Goal: Task Accomplishment & Management: Manage account settings

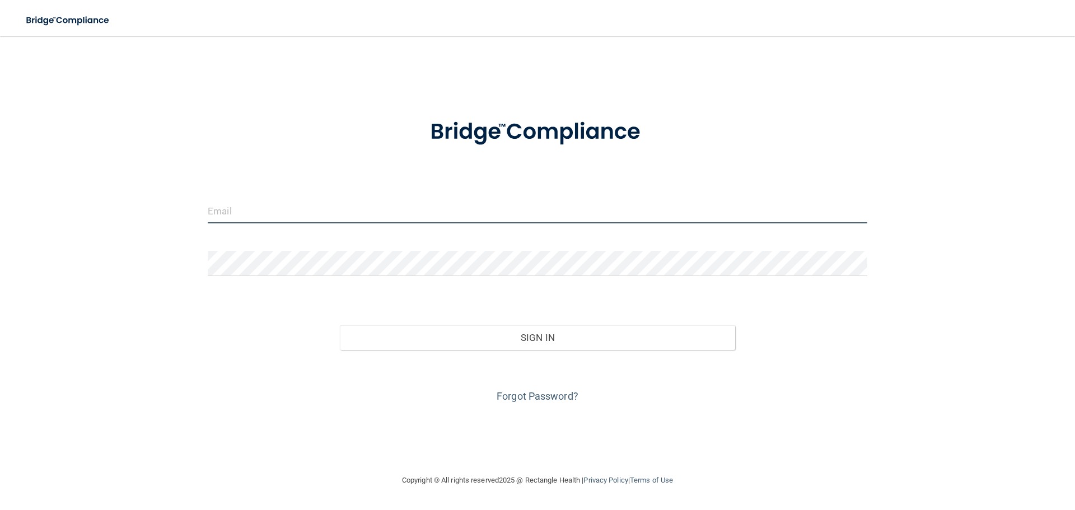
click at [298, 221] on input "email" at bounding box center [538, 210] width 660 height 25
type input "lab@elitesmilesdentistry.com"
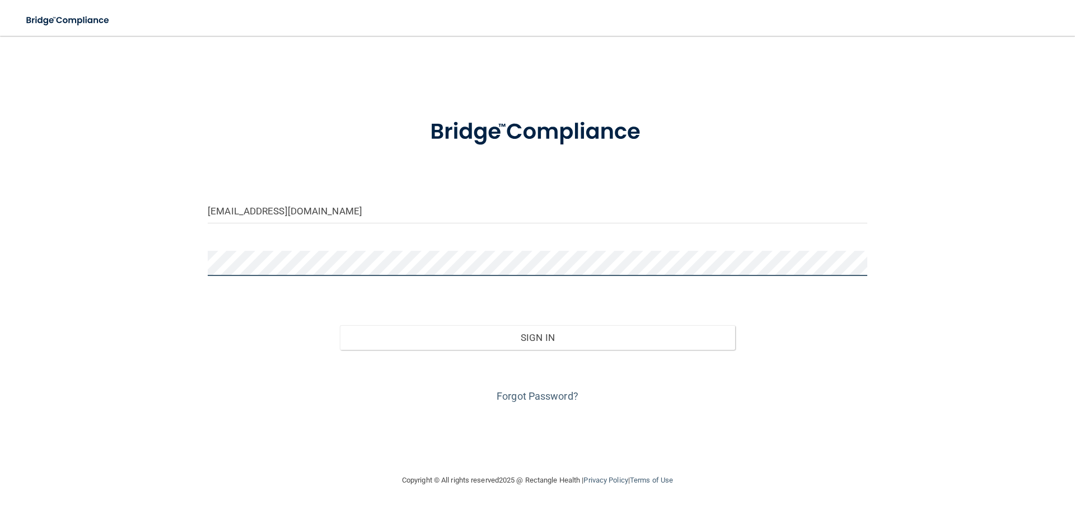
click at [340, 325] on button "Sign In" at bounding box center [538, 337] width 396 height 25
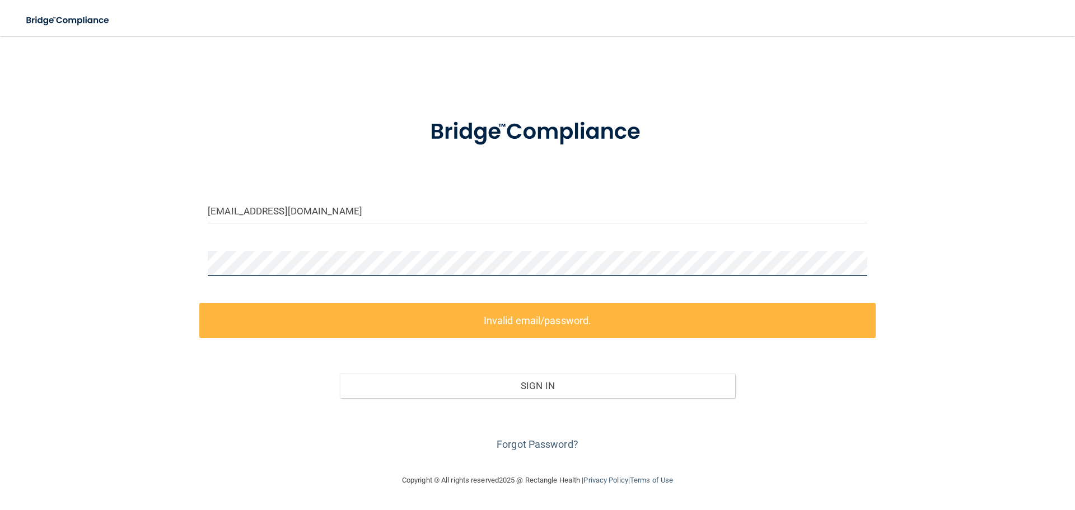
click at [118, 259] on div "lab@elitesmilesdentistry.com Invalid email/password. You don't have permission …" at bounding box center [537, 255] width 1031 height 416
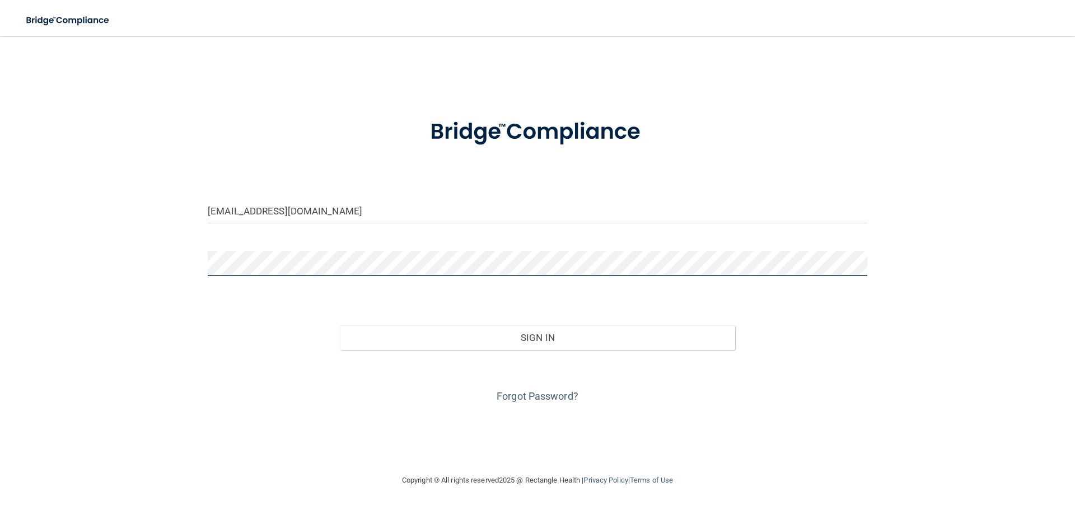
click at [340, 325] on button "Sign In" at bounding box center [538, 337] width 396 height 25
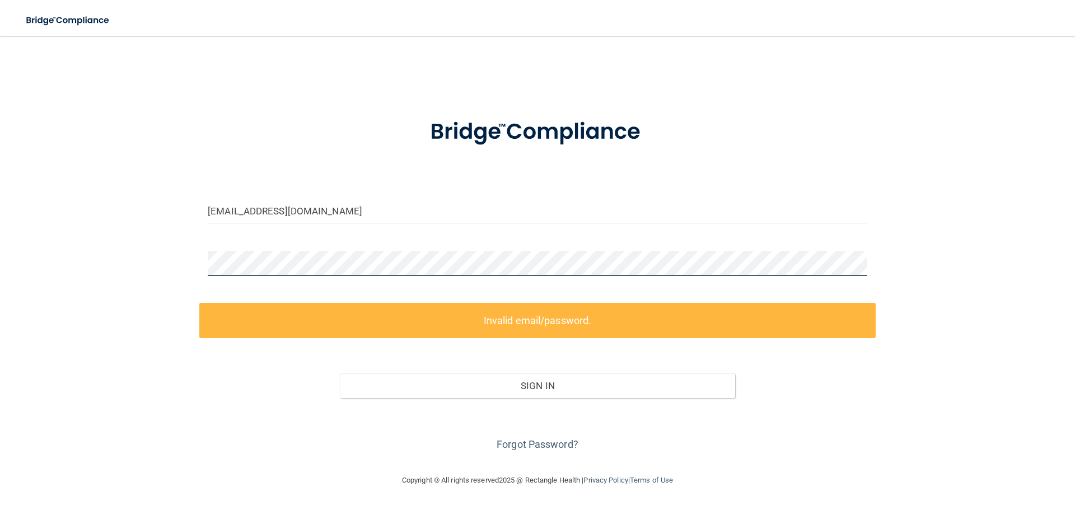
click at [133, 253] on div "lab@elitesmilesdentistry.com Invalid email/password. You don't have permission …" at bounding box center [537, 255] width 1031 height 416
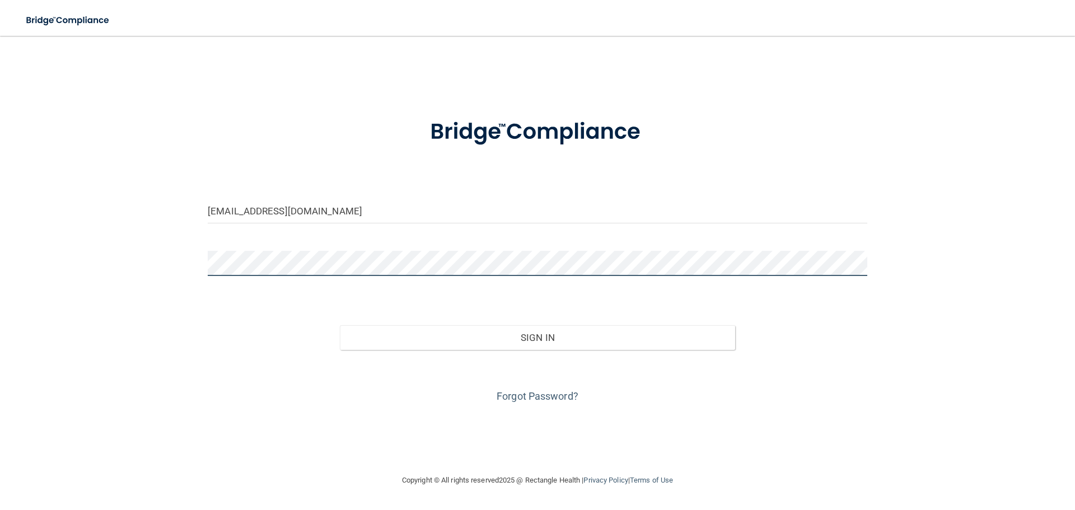
click at [340, 325] on button "Sign In" at bounding box center [538, 337] width 396 height 25
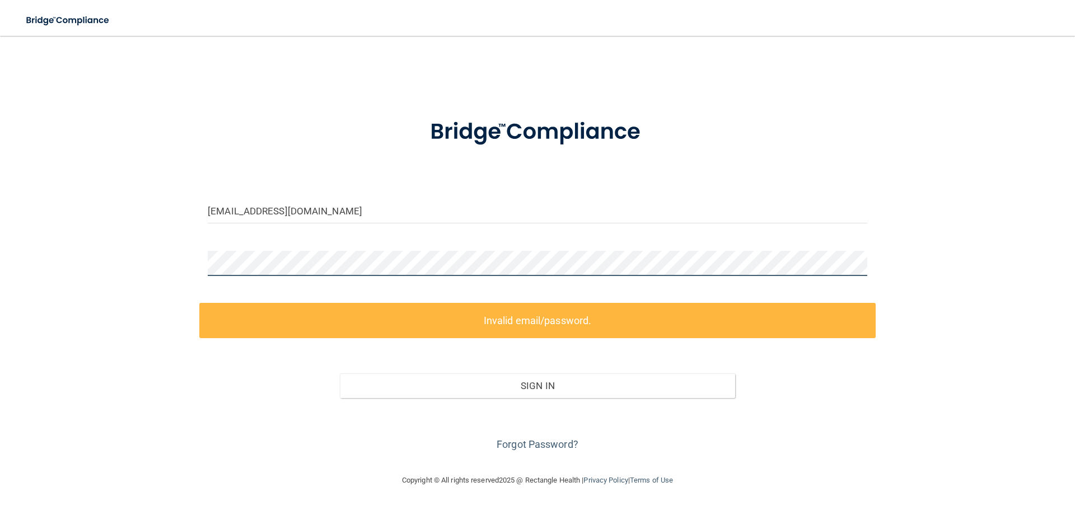
click at [107, 268] on div "lab@elitesmilesdentistry.com Invalid email/password. You don't have permission …" at bounding box center [537, 255] width 1031 height 416
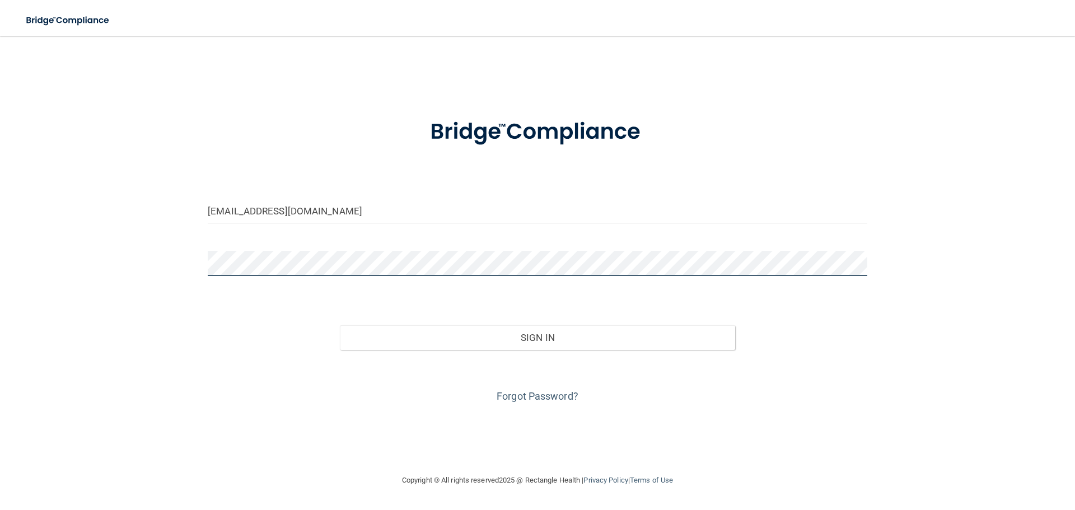
click at [340, 325] on button "Sign In" at bounding box center [538, 337] width 396 height 25
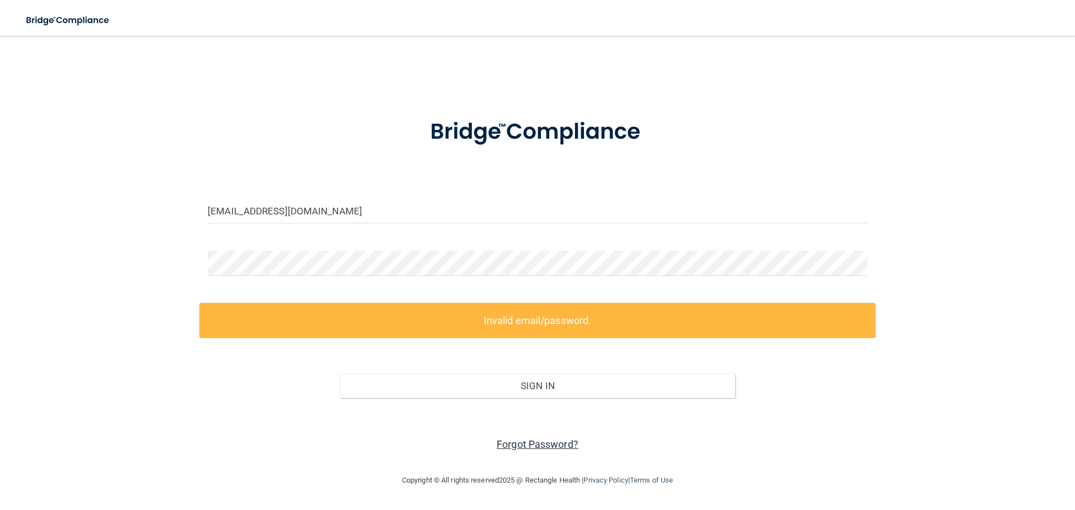
click at [529, 440] on link "Forgot Password?" at bounding box center [538, 445] width 82 height 12
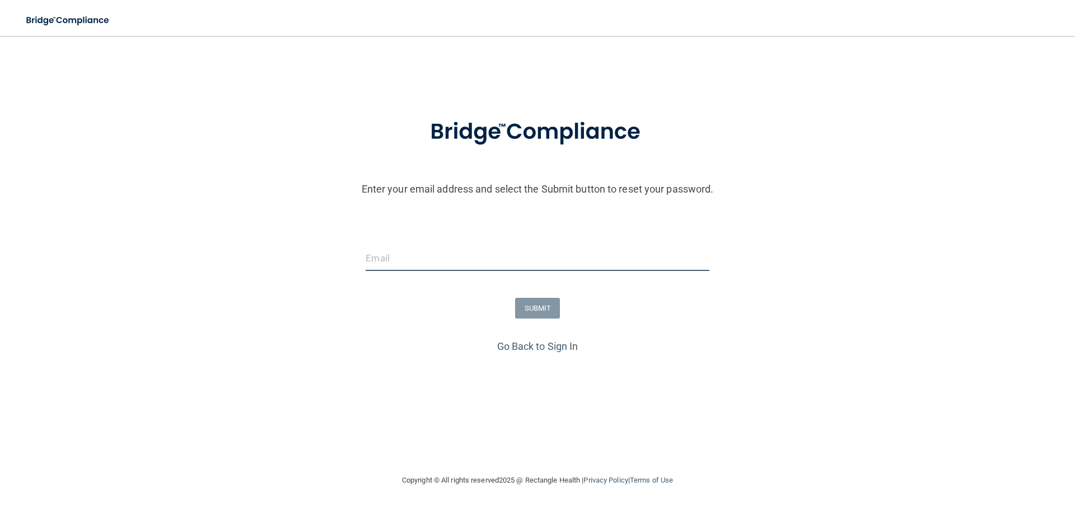
click at [412, 255] on input "email" at bounding box center [537, 258] width 343 height 25
type input "lab@elitesmilesdentistry.com"
click at [521, 308] on button "SUBMIT" at bounding box center [537, 308] width 45 height 21
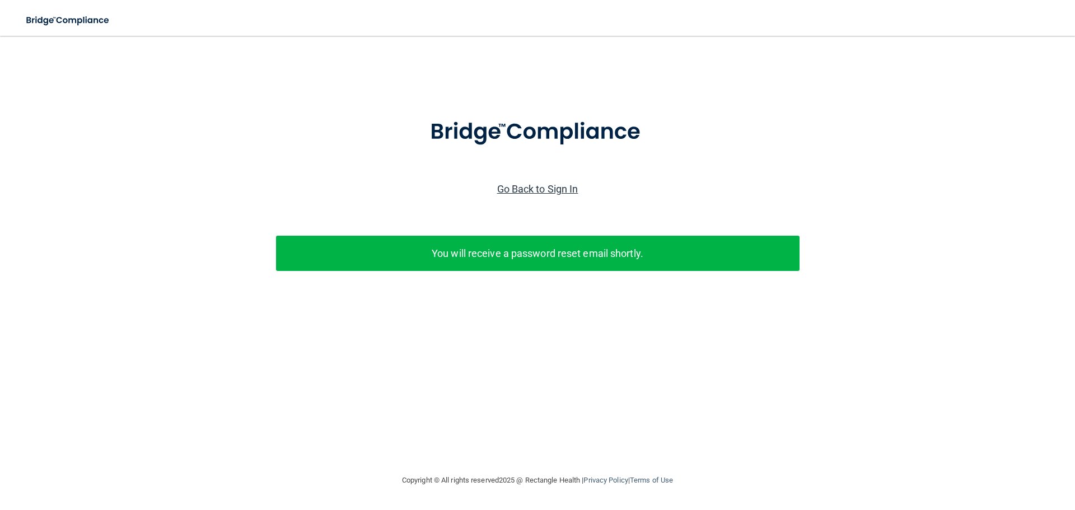
click at [541, 189] on link "Go Back to Sign In" at bounding box center [537, 189] width 81 height 12
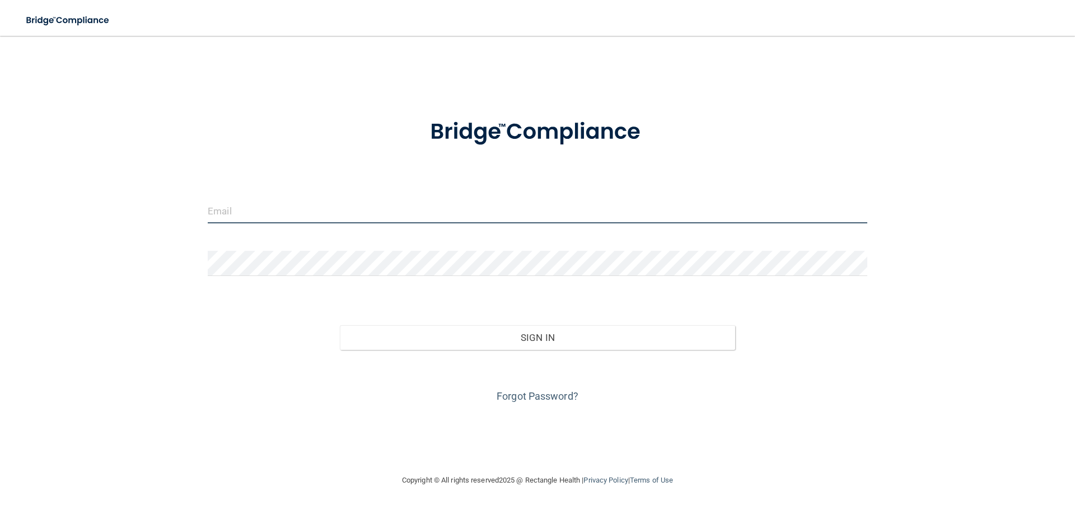
click at [261, 202] on input "email" at bounding box center [538, 210] width 660 height 25
type input "efritz0826@gmail.com"
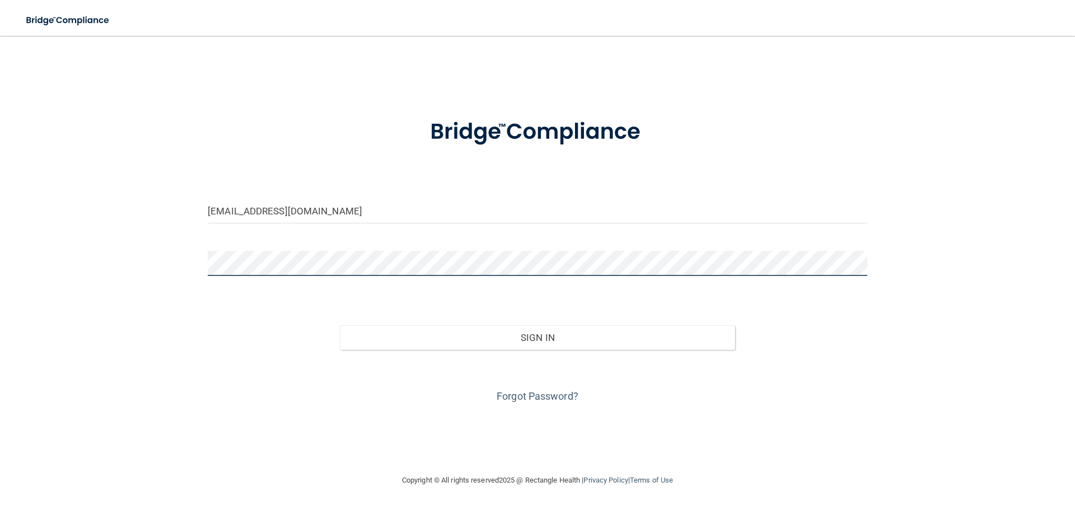
click at [340, 325] on button "Sign In" at bounding box center [538, 337] width 396 height 25
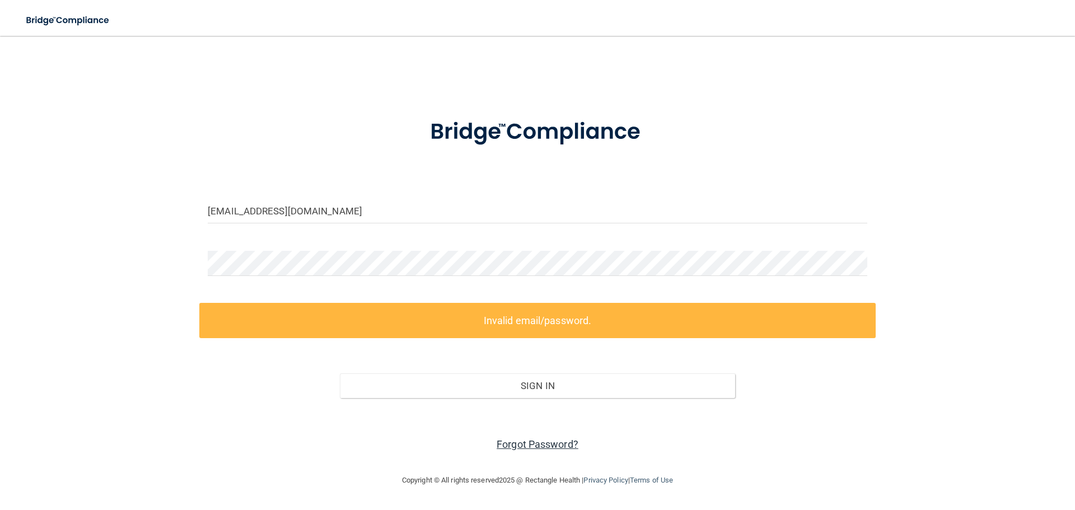
click at [532, 444] on link "Forgot Password?" at bounding box center [538, 445] width 82 height 12
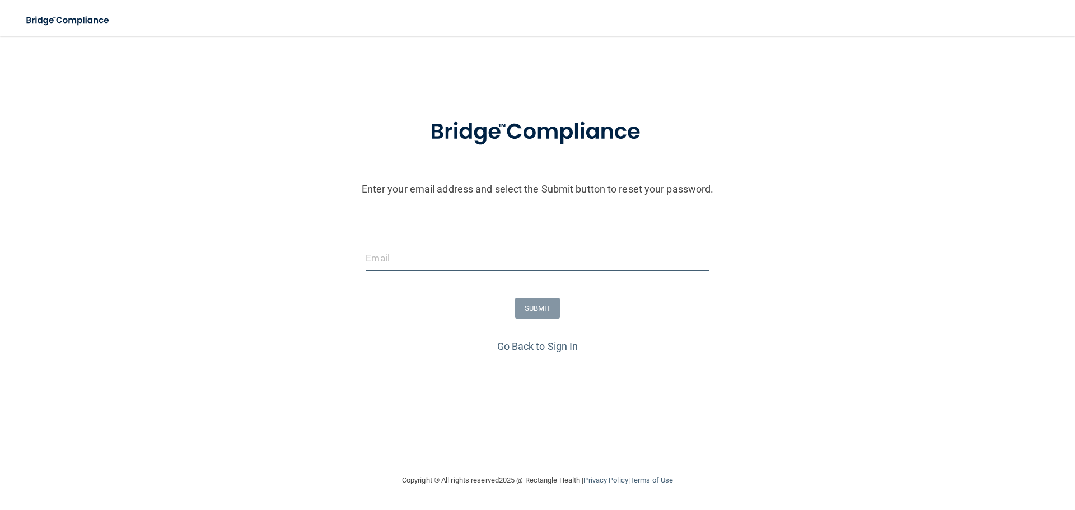
click at [402, 255] on input "email" at bounding box center [537, 258] width 343 height 25
drag, startPoint x: 435, startPoint y: 257, endPoint x: 470, endPoint y: 260, distance: 34.9
click at [470, 260] on input "lab@elitesmilesdentistry.com" at bounding box center [537, 258] width 343 height 25
click at [547, 263] on input "lab@elitesmilesdentistry.com" at bounding box center [537, 258] width 343 height 25
drag, startPoint x: 471, startPoint y: 255, endPoint x: 499, endPoint y: 259, distance: 28.2
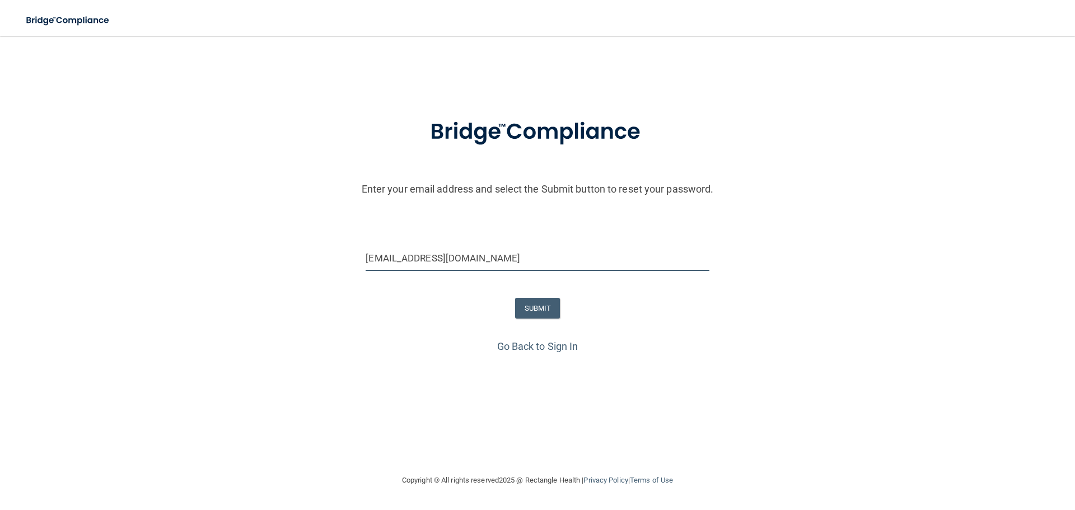
click at [471, 255] on input "lab@elitesmilesdentistry.com" at bounding box center [537, 258] width 343 height 25
type input "lab@elitesmiles.com"
click at [538, 304] on button "SUBMIT" at bounding box center [537, 308] width 45 height 21
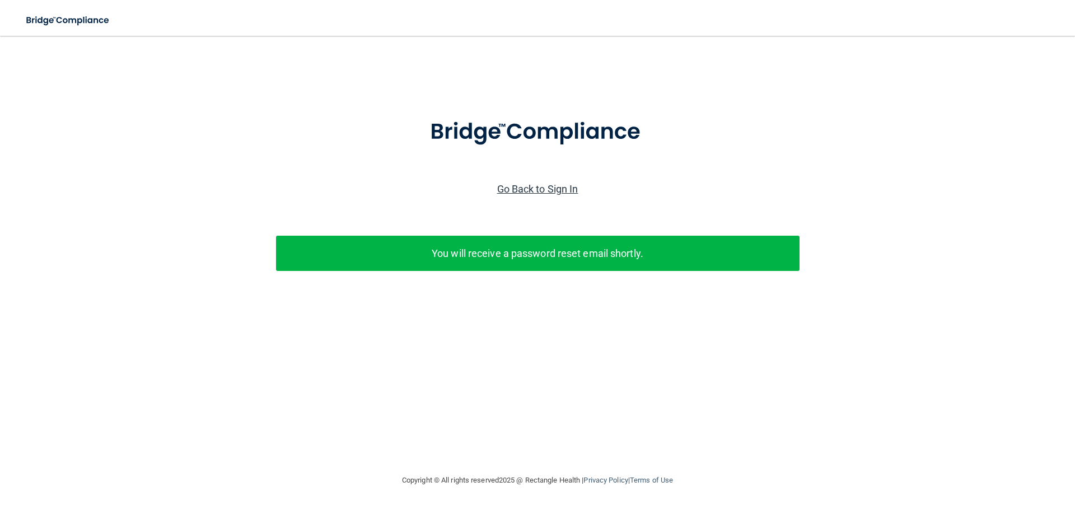
click at [519, 183] on link "Go Back to Sign In" at bounding box center [537, 189] width 81 height 12
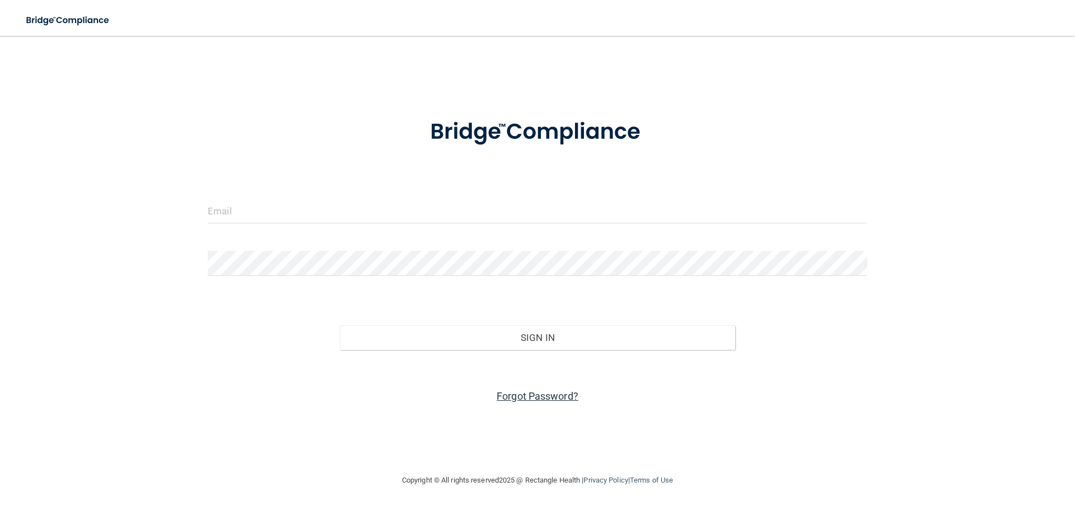
click at [529, 392] on link "Forgot Password?" at bounding box center [538, 396] width 82 height 12
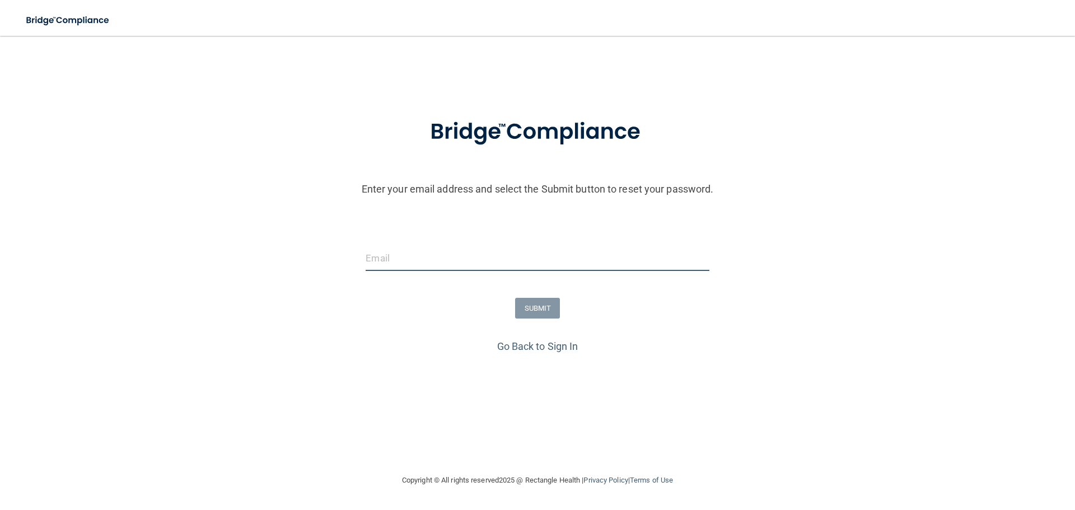
click at [382, 248] on input "email" at bounding box center [537, 258] width 343 height 25
type input "lab@elitesmilesdentistry.com"
click at [542, 307] on button "SUBMIT" at bounding box center [537, 308] width 45 height 21
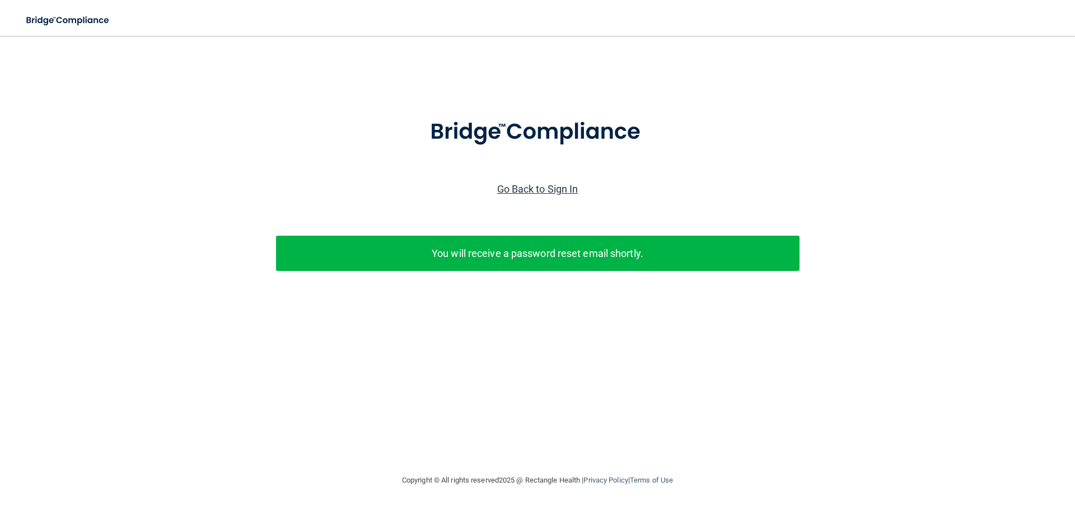
click at [538, 185] on link "Go Back to Sign In" at bounding box center [537, 189] width 81 height 12
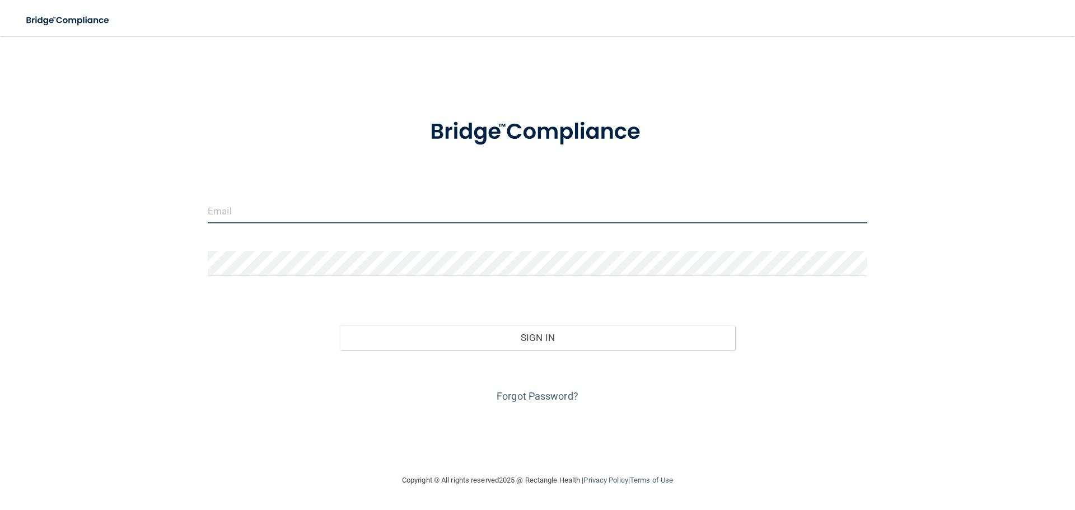
click at [233, 210] on input "email" at bounding box center [538, 210] width 660 height 25
click at [402, 212] on input "lab@elitesmilesdentistry.com" at bounding box center [538, 210] width 660 height 25
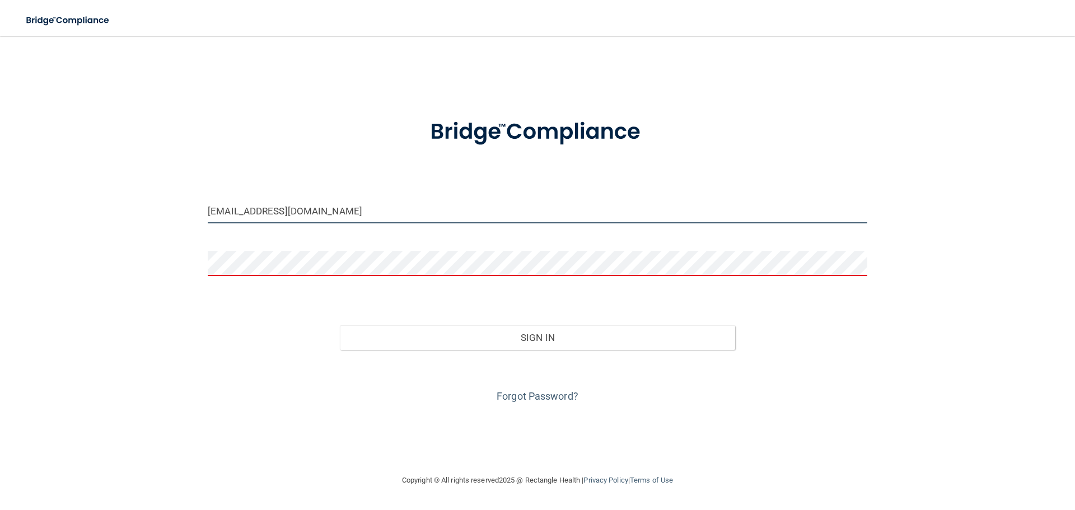
click at [266, 211] on input "lab@elitesmilesdentistry.com" at bounding box center [538, 210] width 660 height 25
drag, startPoint x: 360, startPoint y: 210, endPoint x: 186, endPoint y: 197, distance: 174.7
click at [186, 199] on div "lab@elitesmilesdentistry.com Invalid email/password. You don't have permission …" at bounding box center [537, 255] width 1031 height 416
type input "[EMAIL_ADDRESS][DOMAIN_NAME]"
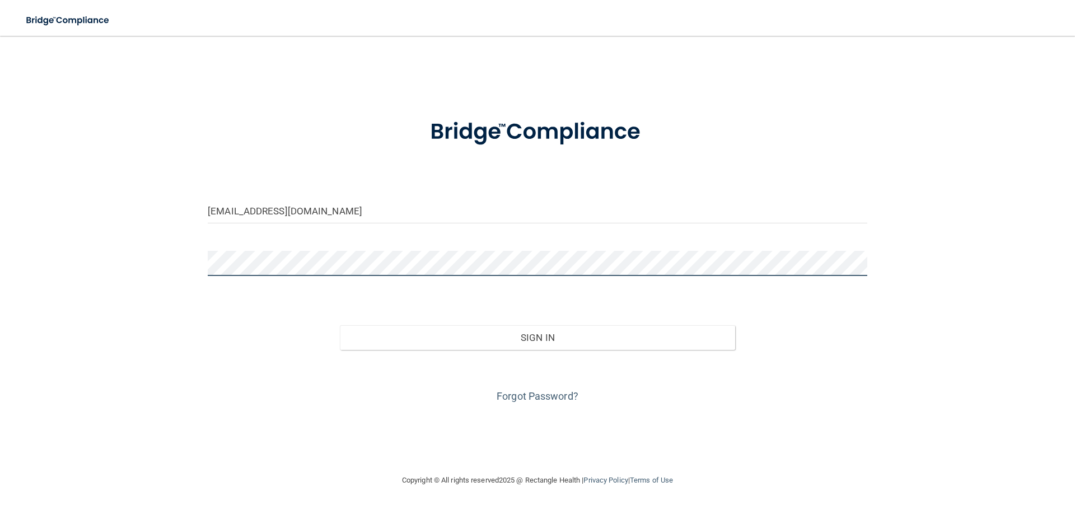
click at [340, 325] on button "Sign In" at bounding box center [538, 337] width 396 height 25
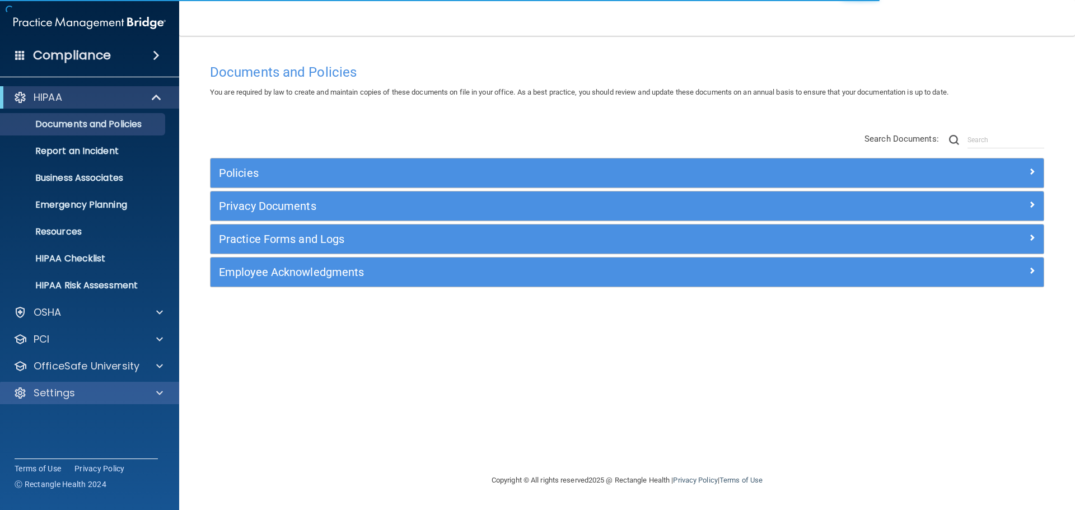
click at [106, 383] on div "Settings" at bounding box center [90, 393] width 180 height 22
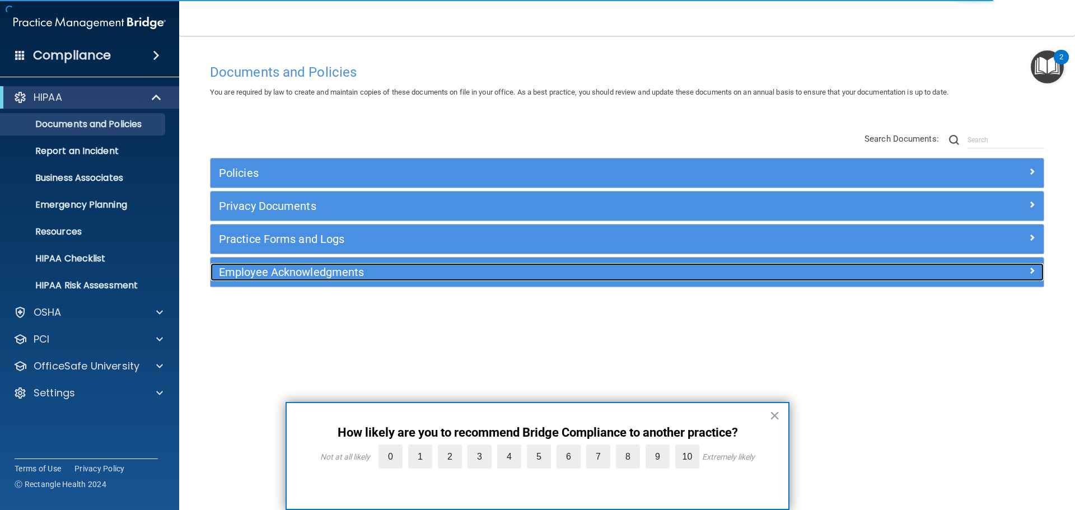
click at [322, 277] on h5 "Employee Acknowledgments" at bounding box center [523, 272] width 608 height 12
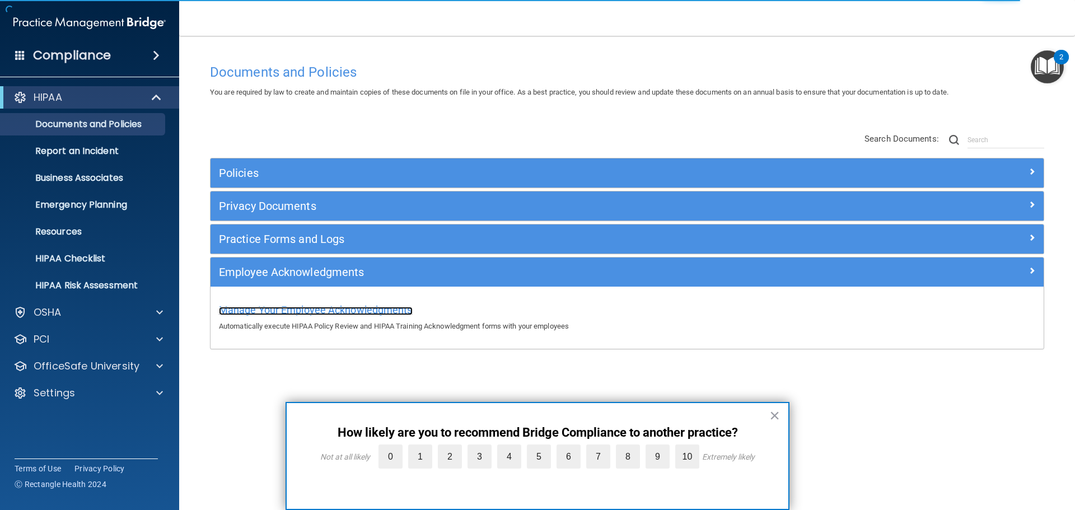
click at [293, 315] on span "Manage Your Employee Acknowledgments" at bounding box center [316, 310] width 194 height 12
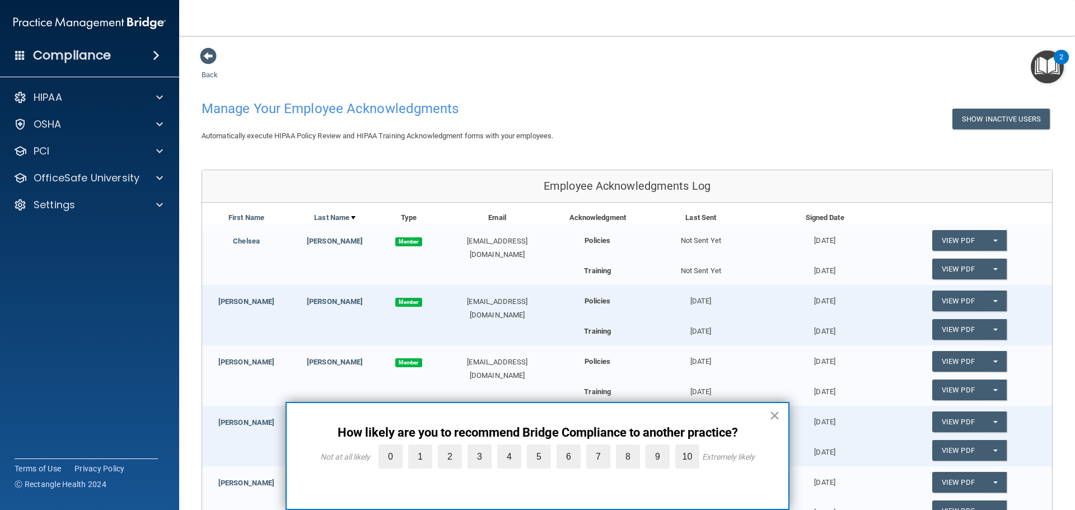
click at [780, 411] on button "×" at bounding box center [775, 416] width 11 height 18
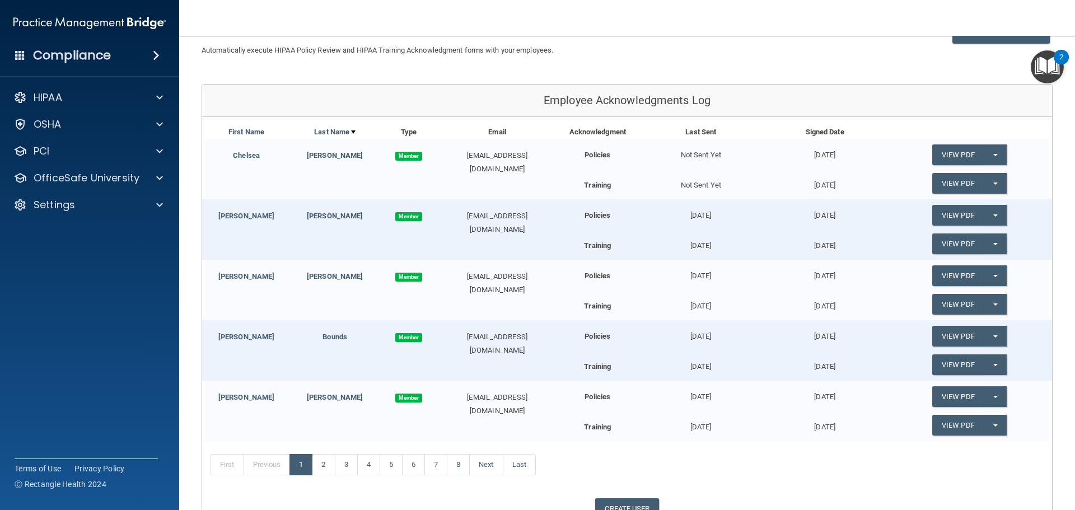
scroll to position [168, 0]
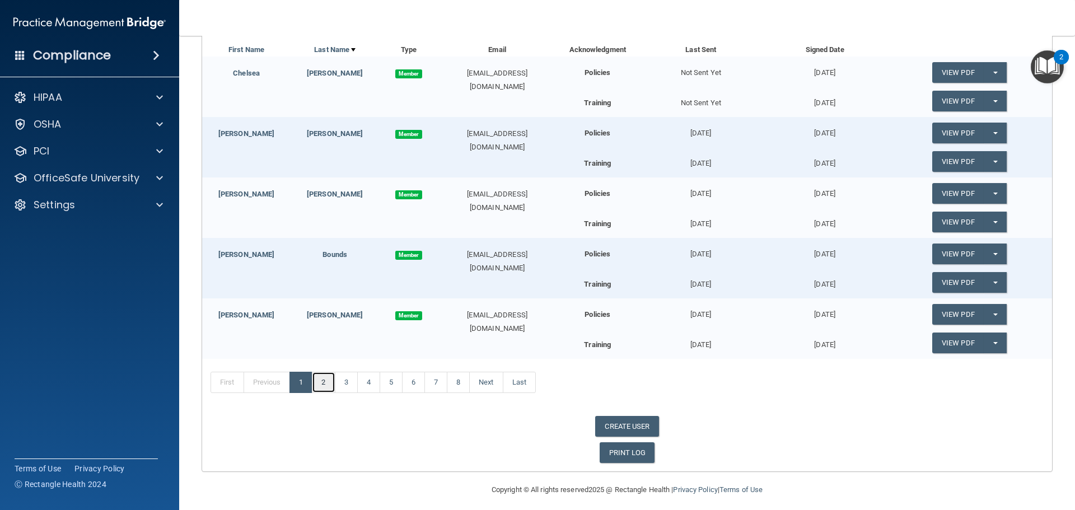
click at [320, 384] on link "2" at bounding box center [323, 382] width 23 height 21
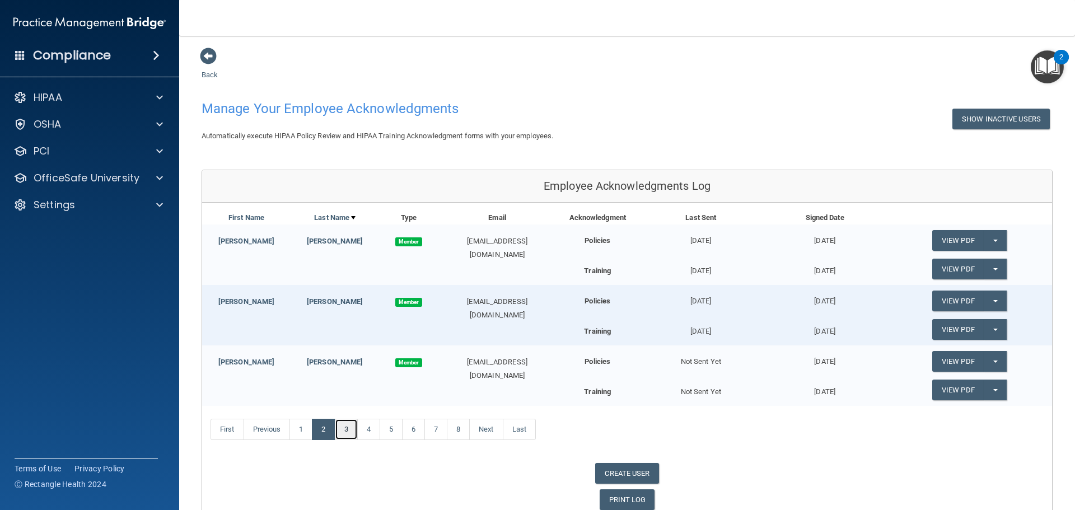
click at [342, 428] on link "3" at bounding box center [346, 429] width 23 height 21
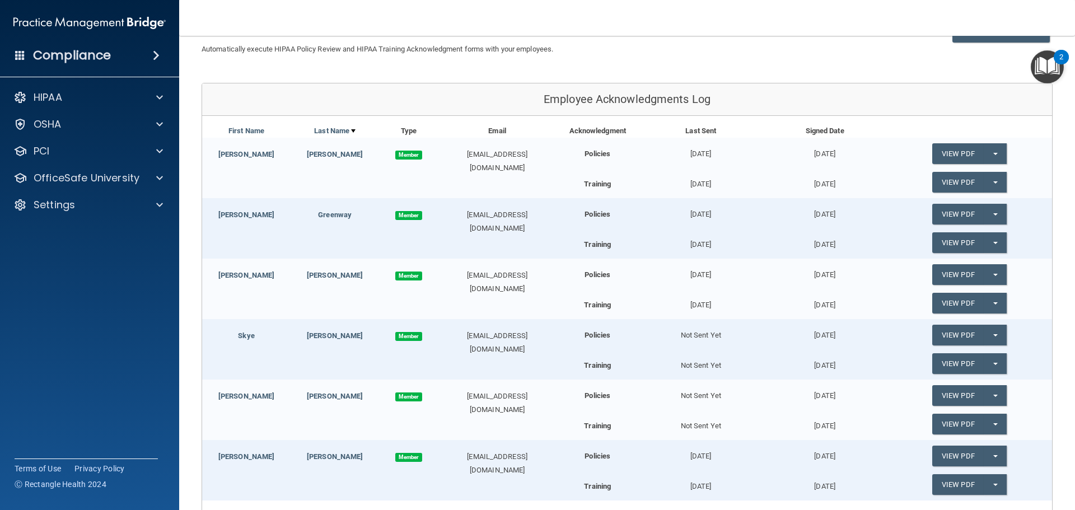
scroll to position [112, 0]
